Goal: Information Seeking & Learning: Learn about a topic

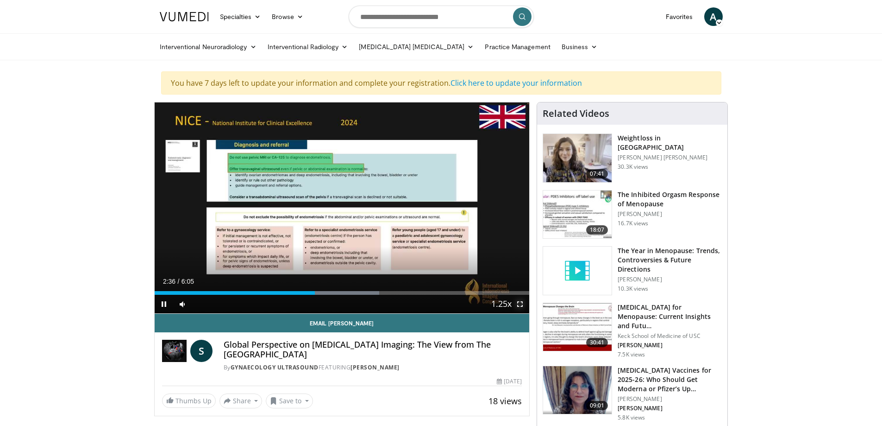
click at [521, 304] on span "Video Player" at bounding box center [520, 303] width 19 height 19
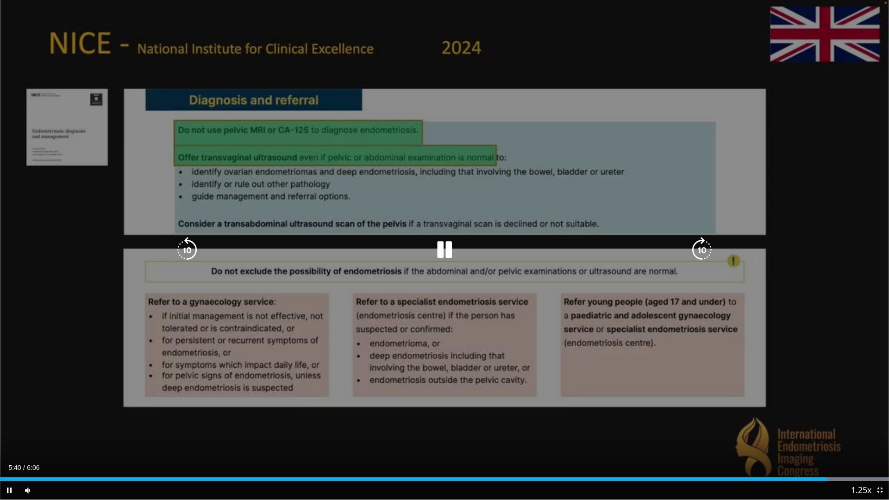
click at [442, 245] on icon "Video Player" at bounding box center [445, 250] width 26 height 26
click at [440, 253] on icon "Video Player" at bounding box center [445, 250] width 26 height 26
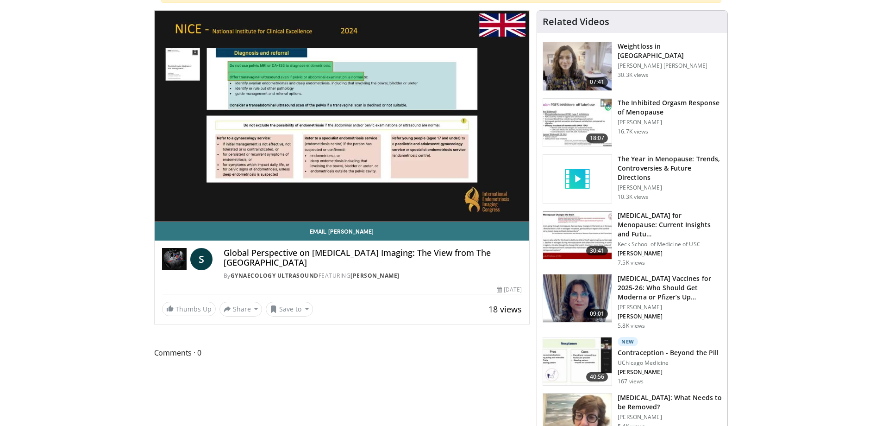
scroll to position [93, 0]
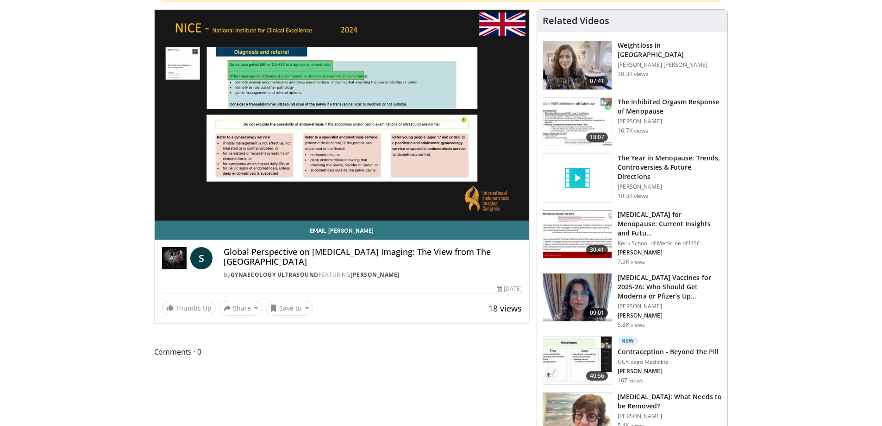
click at [591, 230] on img at bounding box center [577, 234] width 69 height 48
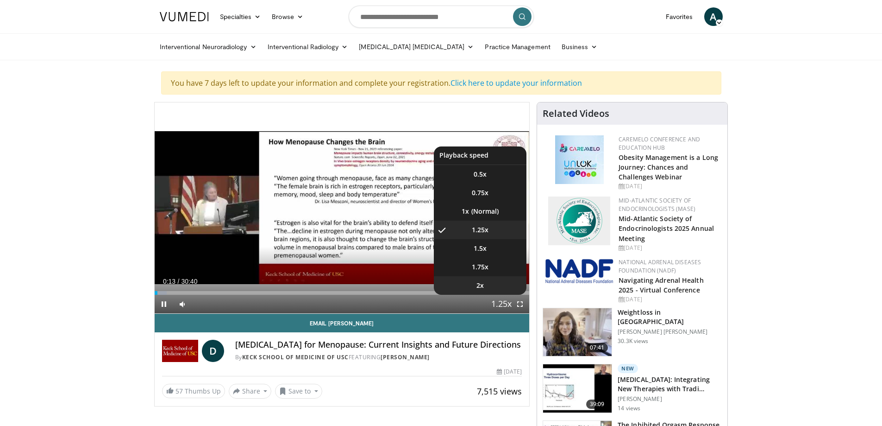
click at [493, 286] on li "2x" at bounding box center [480, 285] width 93 height 19
click at [490, 268] on li "1.75x" at bounding box center [480, 266] width 93 height 19
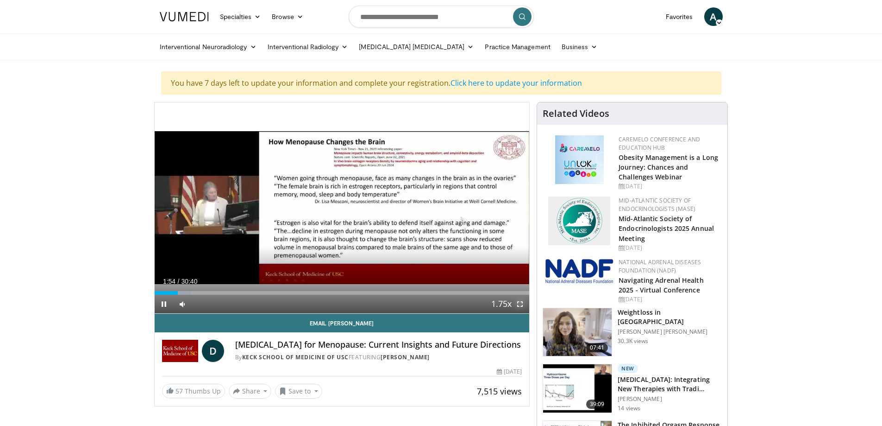
click at [520, 304] on span "Video Player" at bounding box center [520, 303] width 19 height 19
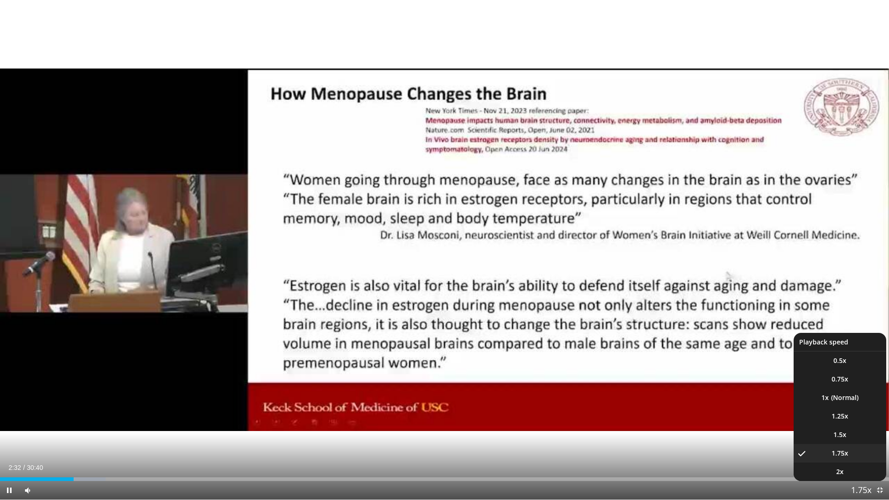
click at [864, 425] on span "Video Player" at bounding box center [861, 491] width 13 height 19
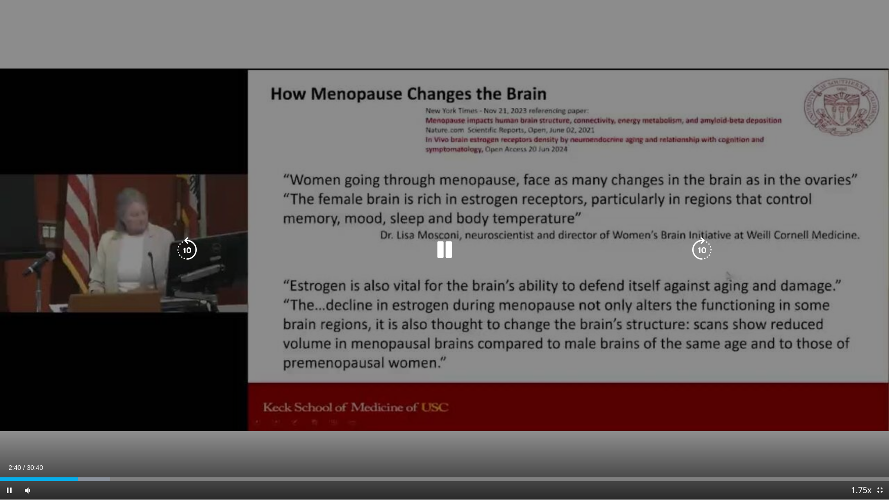
click at [840, 414] on div "10 seconds Tap to unmute" at bounding box center [444, 250] width 889 height 500
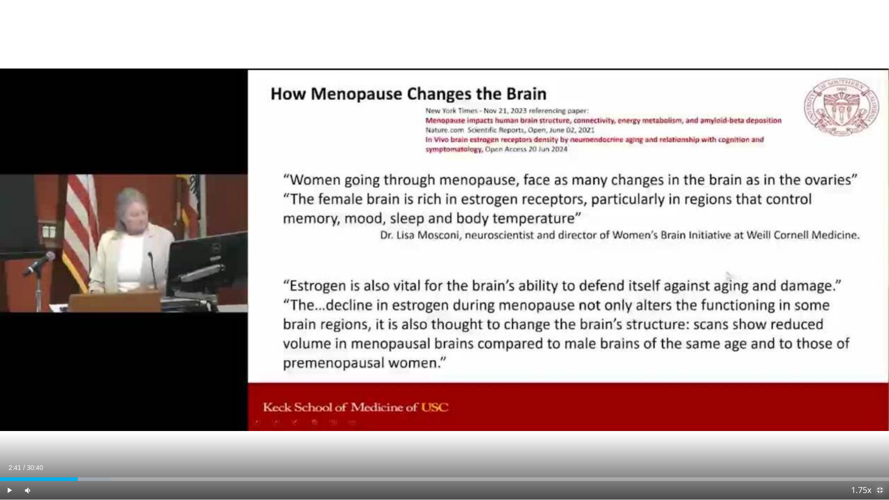
click at [879, 425] on span "Video Player" at bounding box center [879, 490] width 19 height 19
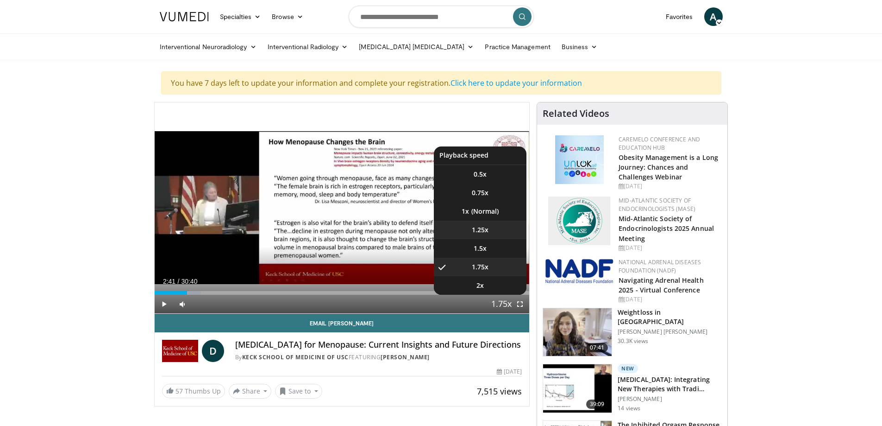
click at [477, 232] on span "1.25x" at bounding box center [480, 229] width 17 height 9
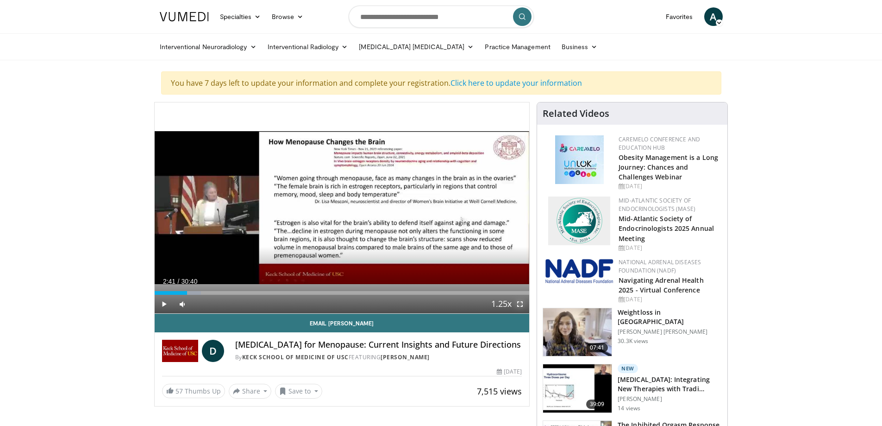
click at [522, 302] on span "Video Player" at bounding box center [520, 303] width 19 height 19
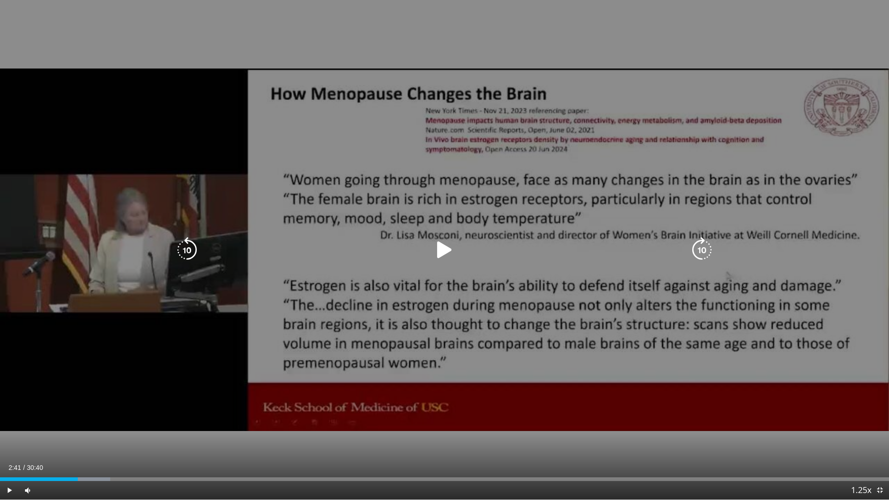
click at [440, 246] on icon "Video Player" at bounding box center [445, 250] width 26 height 26
click at [446, 250] on icon "Video Player" at bounding box center [445, 250] width 26 height 26
click at [441, 252] on icon "Video Player" at bounding box center [445, 250] width 26 height 26
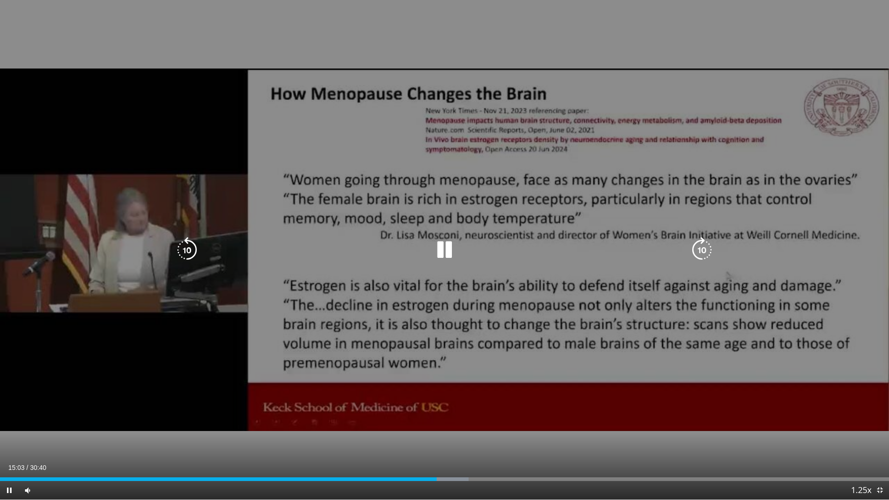
click at [437, 250] on icon "Video Player" at bounding box center [445, 250] width 26 height 26
click at [442, 248] on icon "Video Player" at bounding box center [445, 250] width 26 height 26
click at [447, 252] on icon "Video Player" at bounding box center [445, 250] width 26 height 26
click at [441, 245] on icon "Video Player" at bounding box center [445, 250] width 26 height 26
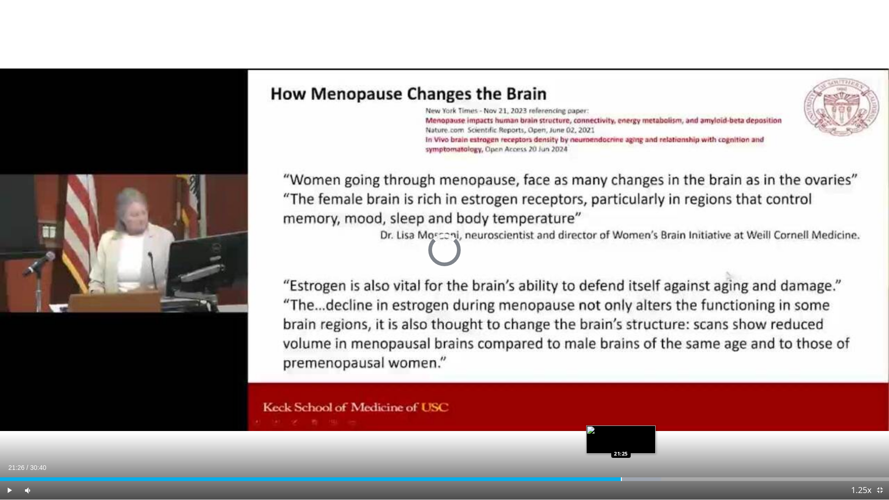
click at [621, 425] on div "Progress Bar" at bounding box center [621, 479] width 1 height 4
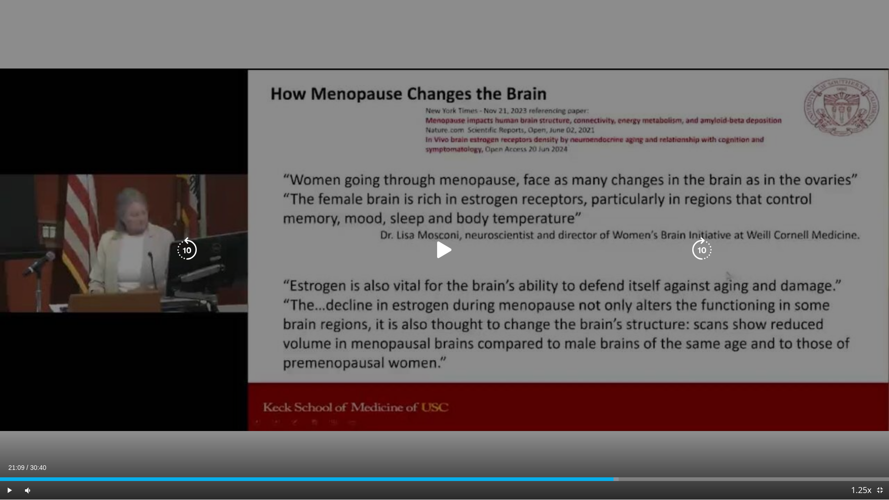
drag, startPoint x: 614, startPoint y: 479, endPoint x: 607, endPoint y: 463, distance: 17.5
click at [0, 0] on div "Progress Bar" at bounding box center [0, 0] width 0 height 0
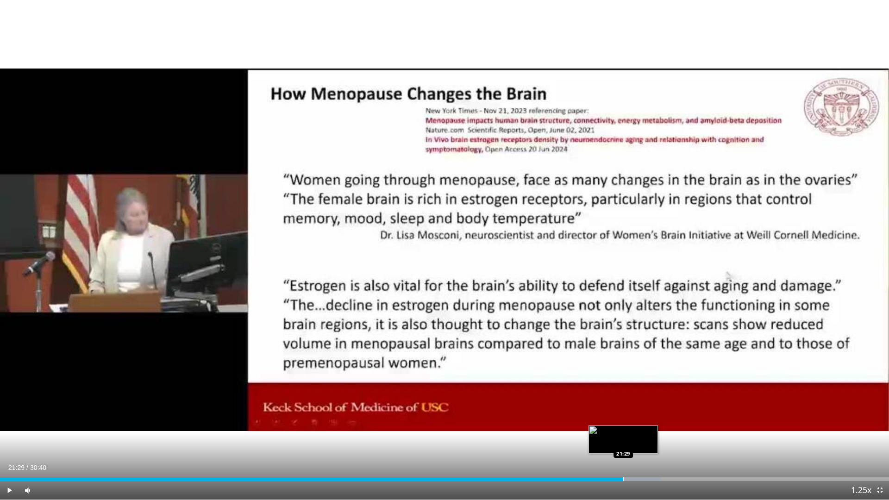
click at [623, 425] on div "Progress Bar" at bounding box center [623, 479] width 1 height 4
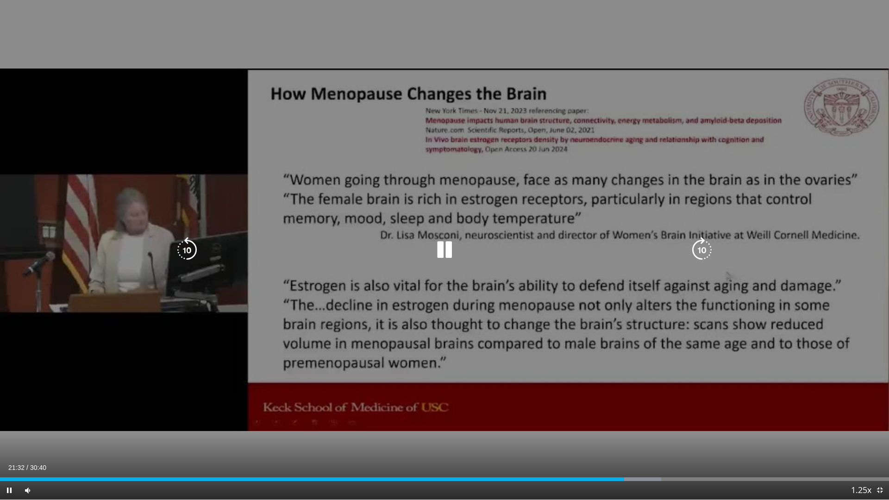
click at [443, 249] on icon "Video Player" at bounding box center [445, 250] width 26 height 26
click at [443, 253] on icon "Video Player" at bounding box center [445, 250] width 26 height 26
click at [441, 252] on icon "Video Player" at bounding box center [445, 250] width 26 height 26
click at [440, 250] on icon "Video Player" at bounding box center [445, 250] width 26 height 26
click at [443, 252] on icon "Video Player" at bounding box center [445, 250] width 26 height 26
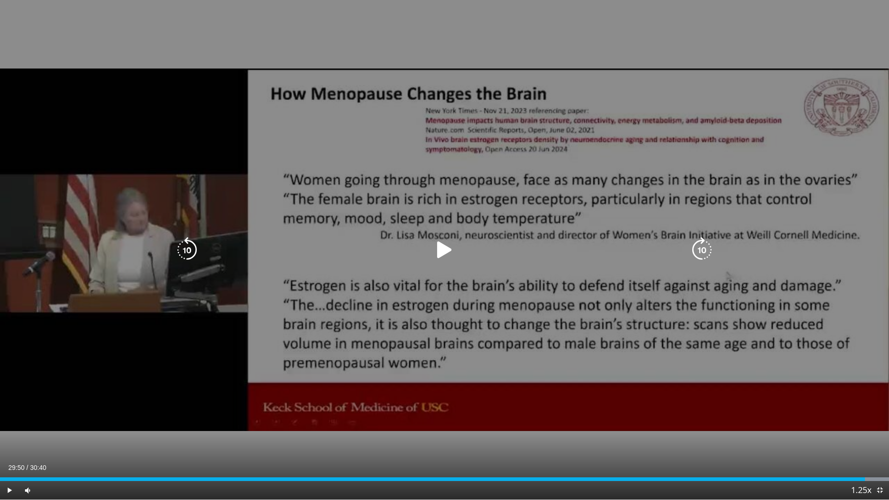
click at [442, 248] on icon "Video Player" at bounding box center [445, 250] width 26 height 26
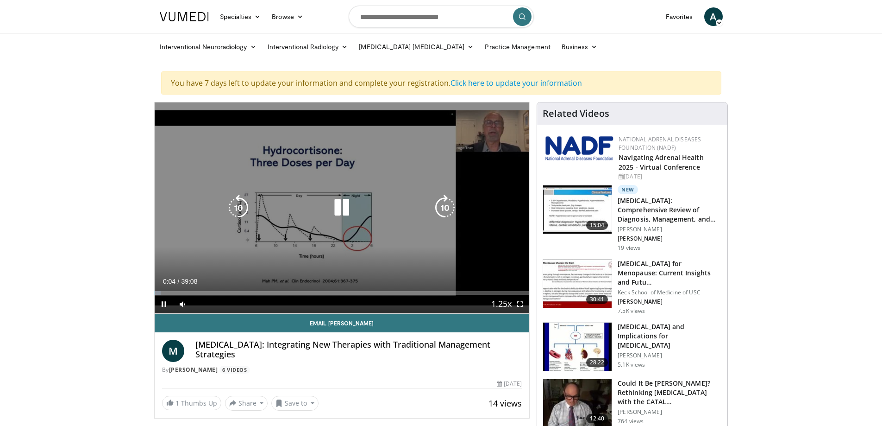
click at [330, 197] on icon "Video Player" at bounding box center [342, 207] width 26 height 26
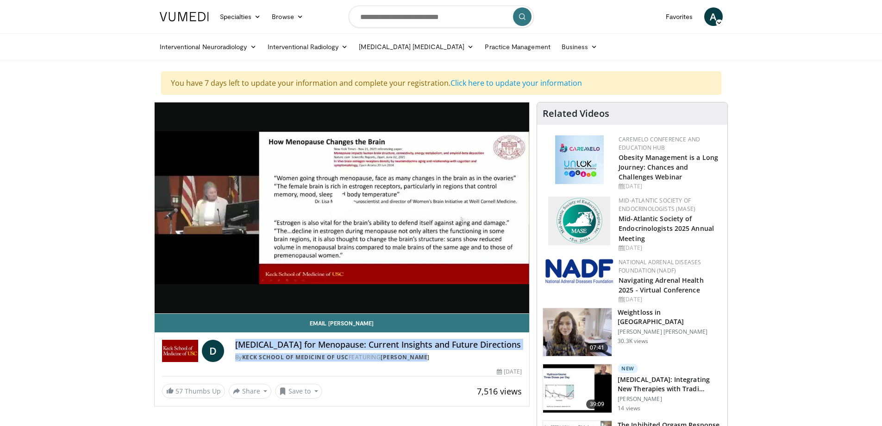
drag, startPoint x: 438, startPoint y: 368, endPoint x: 232, endPoint y: 342, distance: 207.2
click at [232, 342] on div "D Hormone Replacement Therapy for Menopause: Current Insights and Future Direct…" at bounding box center [342, 350] width 360 height 22
copy div "Hormone Replacement Therapy for Menopause: Current Insights and Future Directio…"
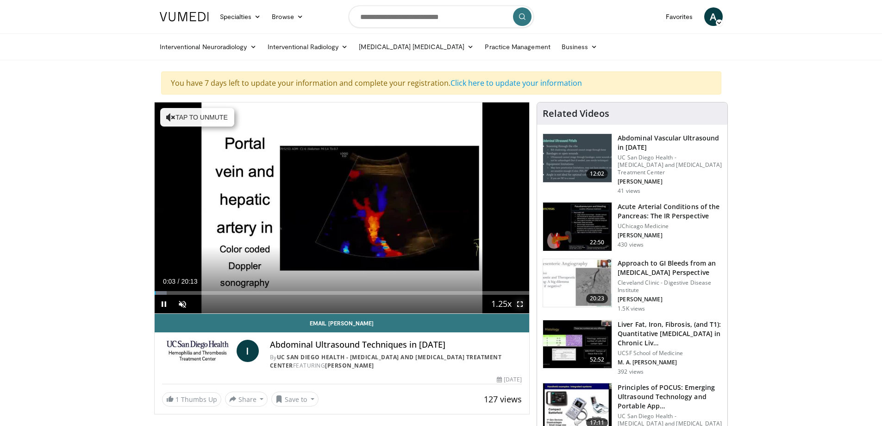
click at [521, 301] on span "Video Player" at bounding box center [520, 303] width 19 height 19
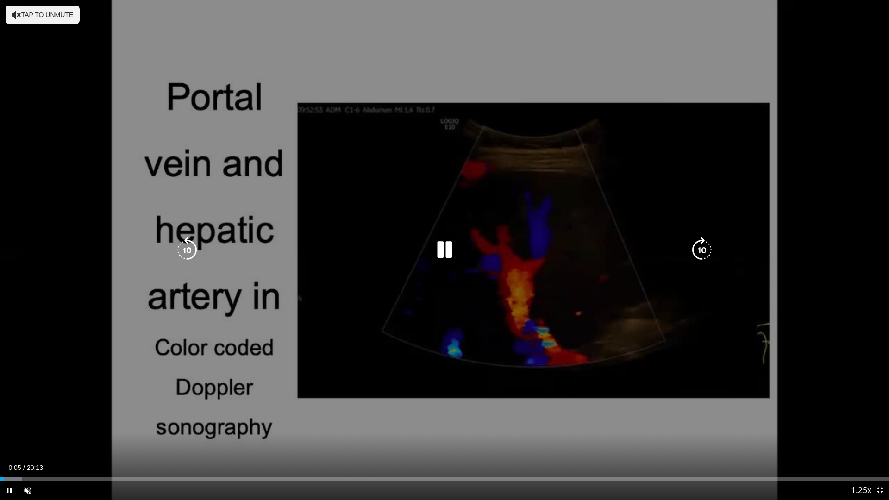
click at [442, 249] on icon "Video Player" at bounding box center [445, 250] width 26 height 26
click at [444, 251] on icon "Video Player" at bounding box center [445, 250] width 26 height 26
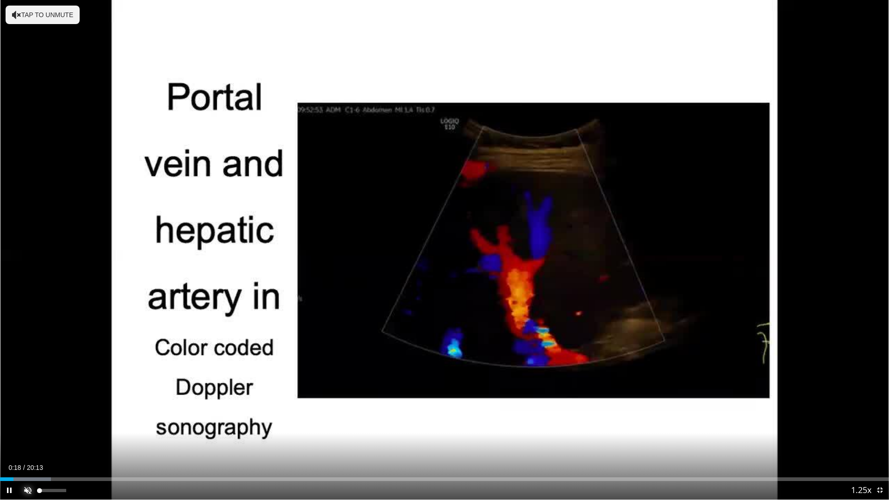
click at [28, 425] on span "Video Player" at bounding box center [28, 490] width 19 height 19
click at [881, 425] on span "Video Player" at bounding box center [879, 490] width 19 height 19
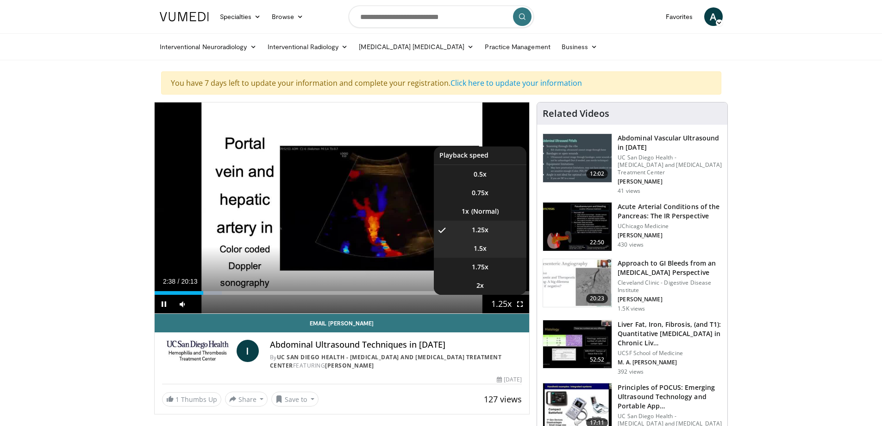
click at [489, 250] on video-js "**********" at bounding box center [342, 207] width 375 height 211
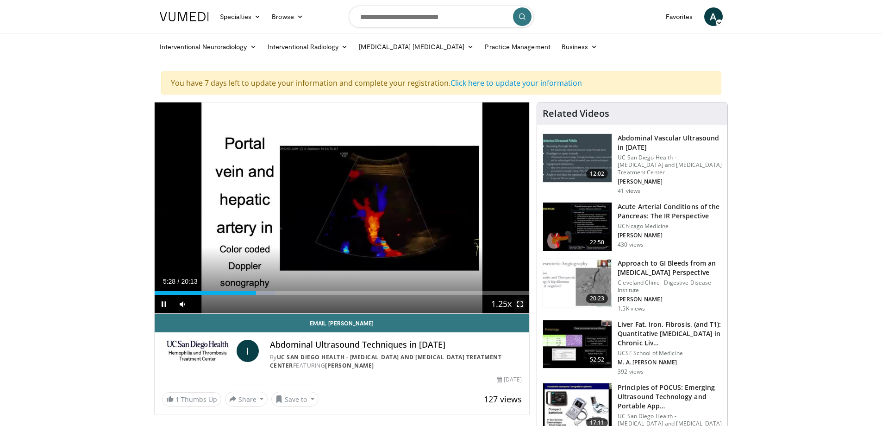
click at [520, 302] on span "Video Player" at bounding box center [520, 303] width 19 height 19
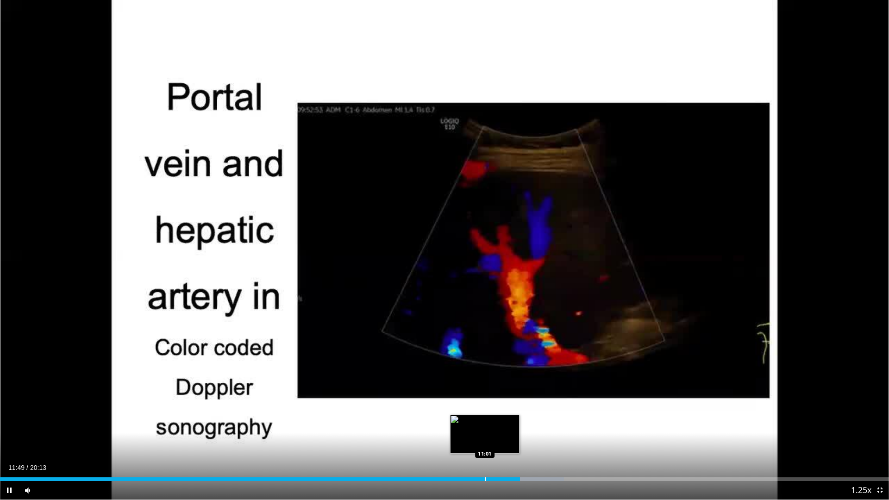
click at [485, 425] on div "Progress Bar" at bounding box center [485, 479] width 1 height 4
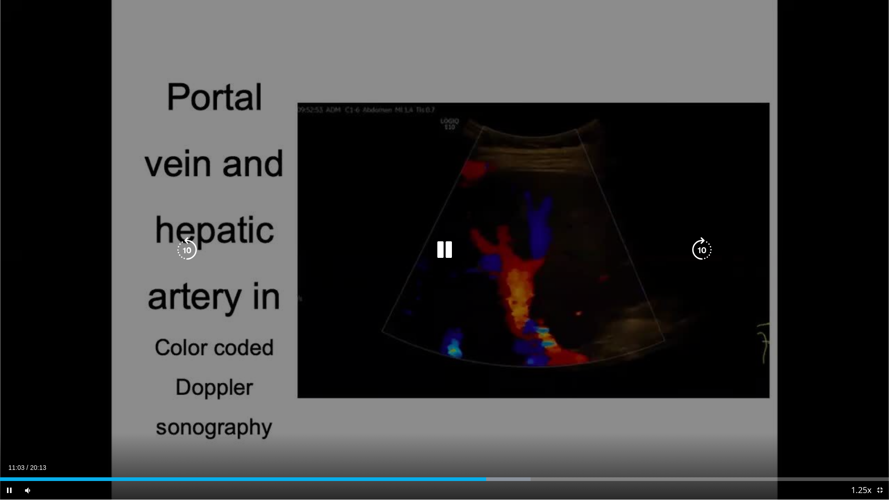
click at [440, 248] on icon "Video Player" at bounding box center [445, 250] width 26 height 26
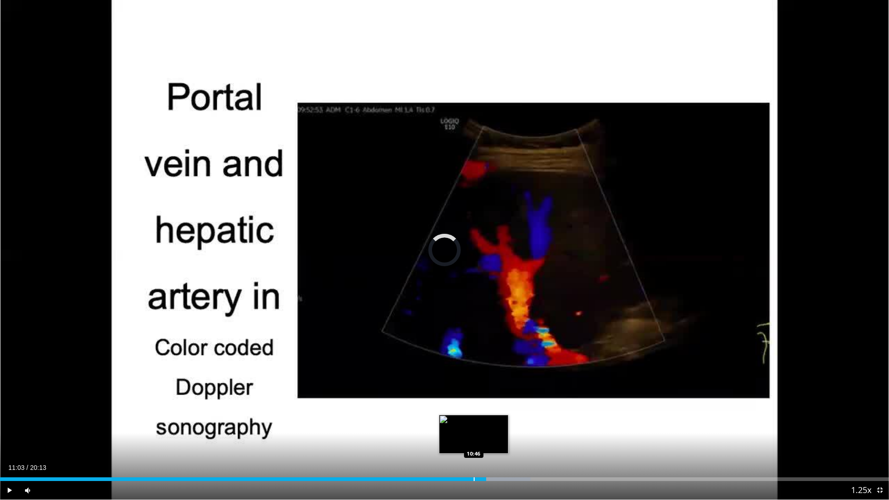
click at [474, 425] on div "Loaded : 59.68% 11:03 10:46" at bounding box center [444, 476] width 889 height 9
click at [9, 425] on span "Video Player" at bounding box center [9, 490] width 19 height 19
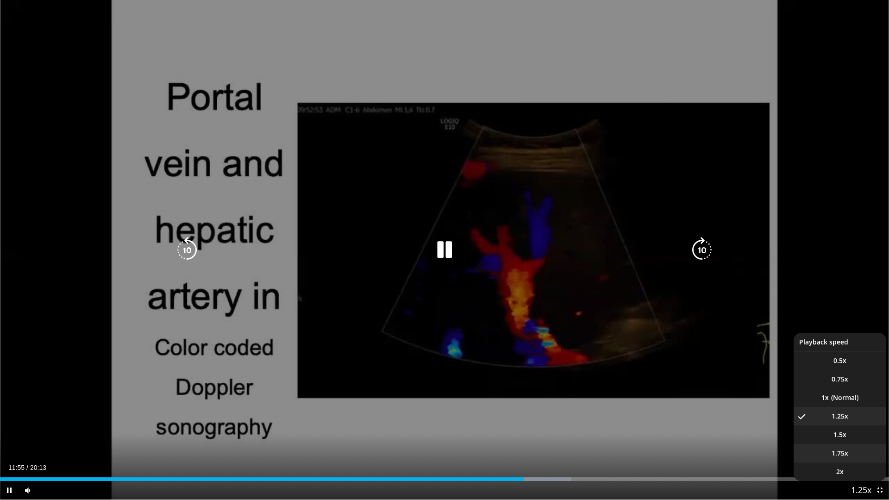
drag, startPoint x: 850, startPoint y: 454, endPoint x: 838, endPoint y: 453, distance: 12.0
click at [850, 425] on li "1.75x" at bounding box center [840, 453] width 93 height 19
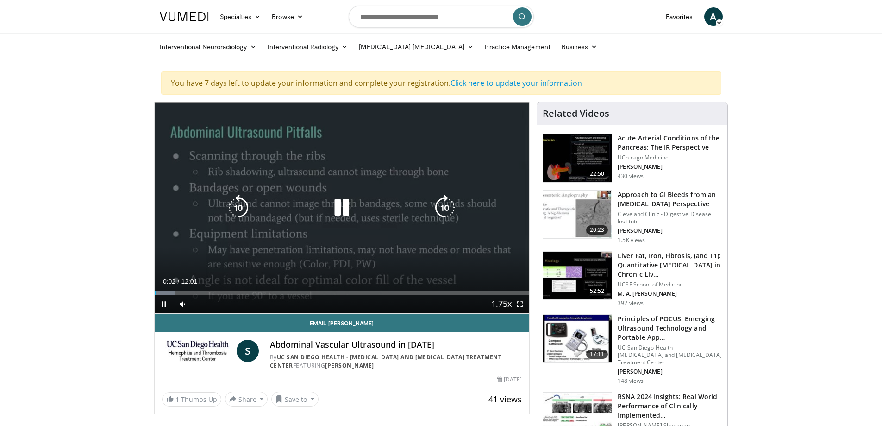
click at [343, 209] on icon "Video Player" at bounding box center [342, 207] width 26 height 26
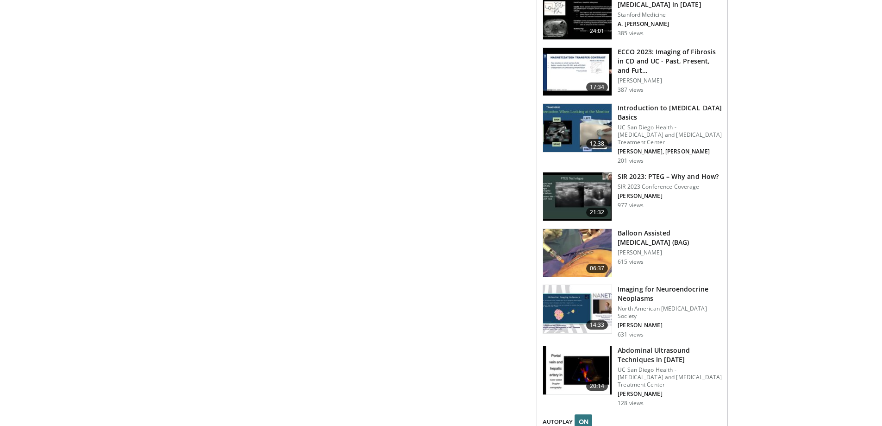
scroll to position [972, 0]
